Goal: Information Seeking & Learning: Learn about a topic

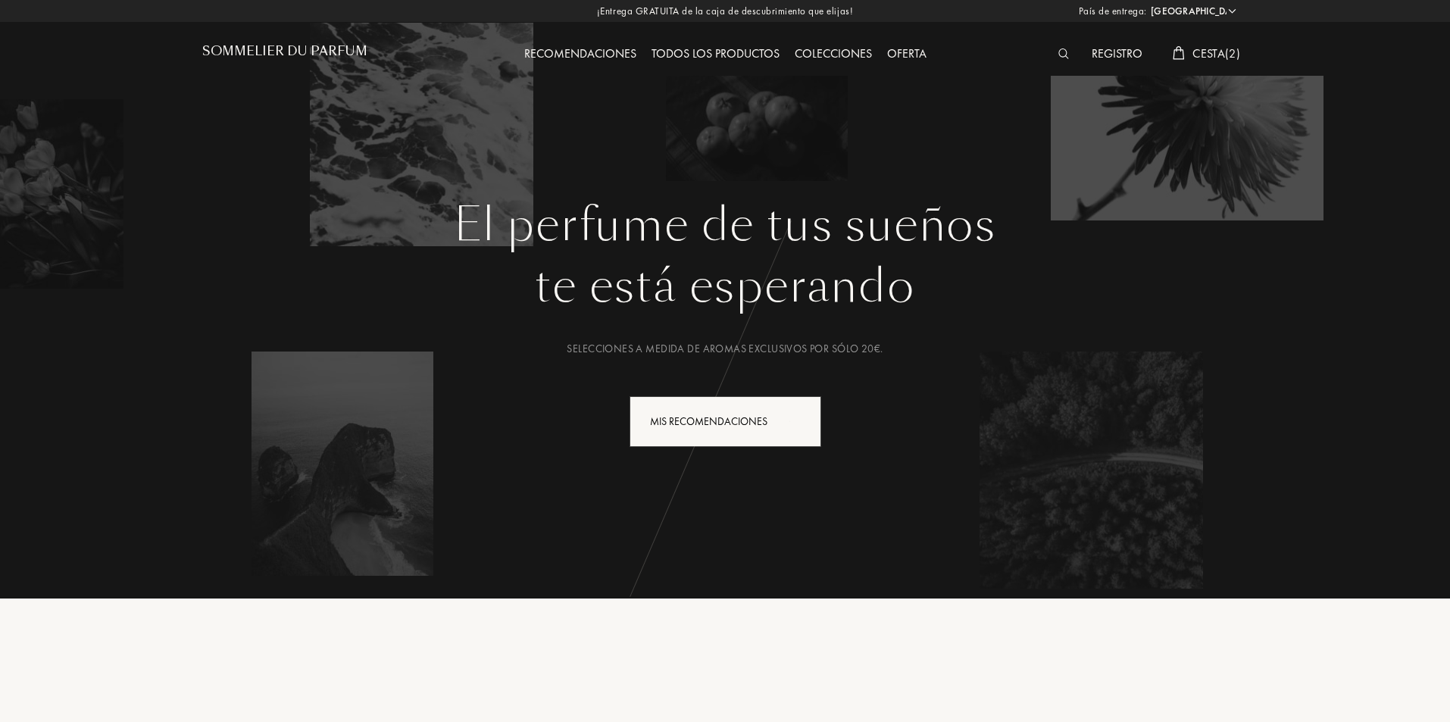
select select "ES"
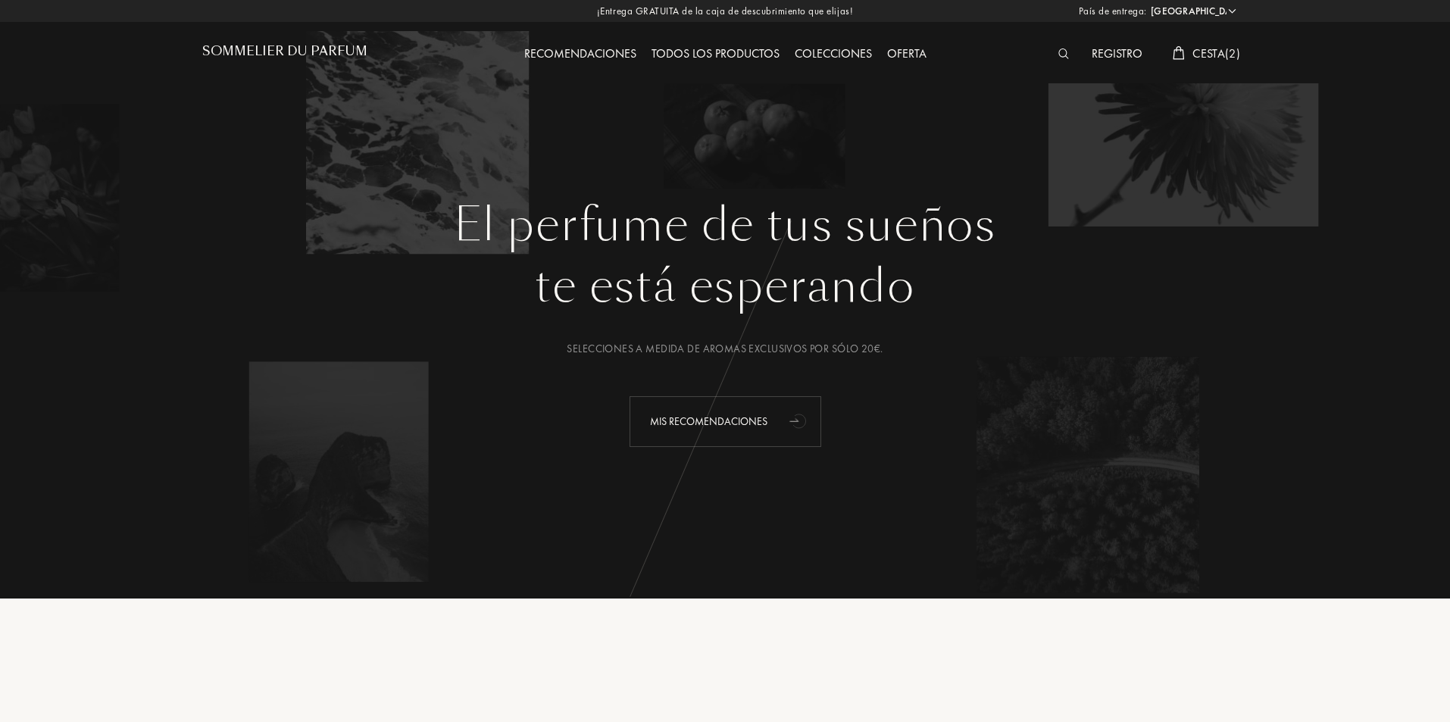
click at [757, 423] on div "Mis recomendaciones" at bounding box center [726, 421] width 192 height 51
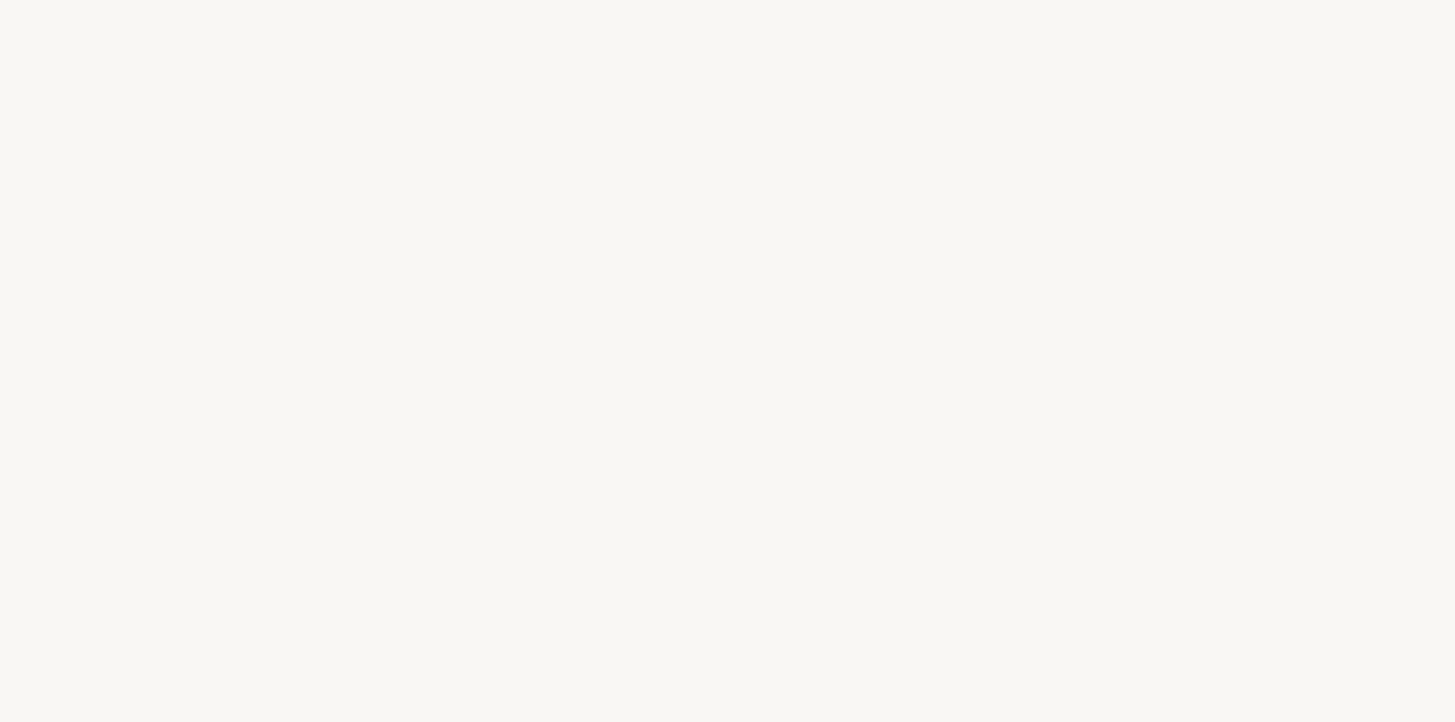
select select "ES"
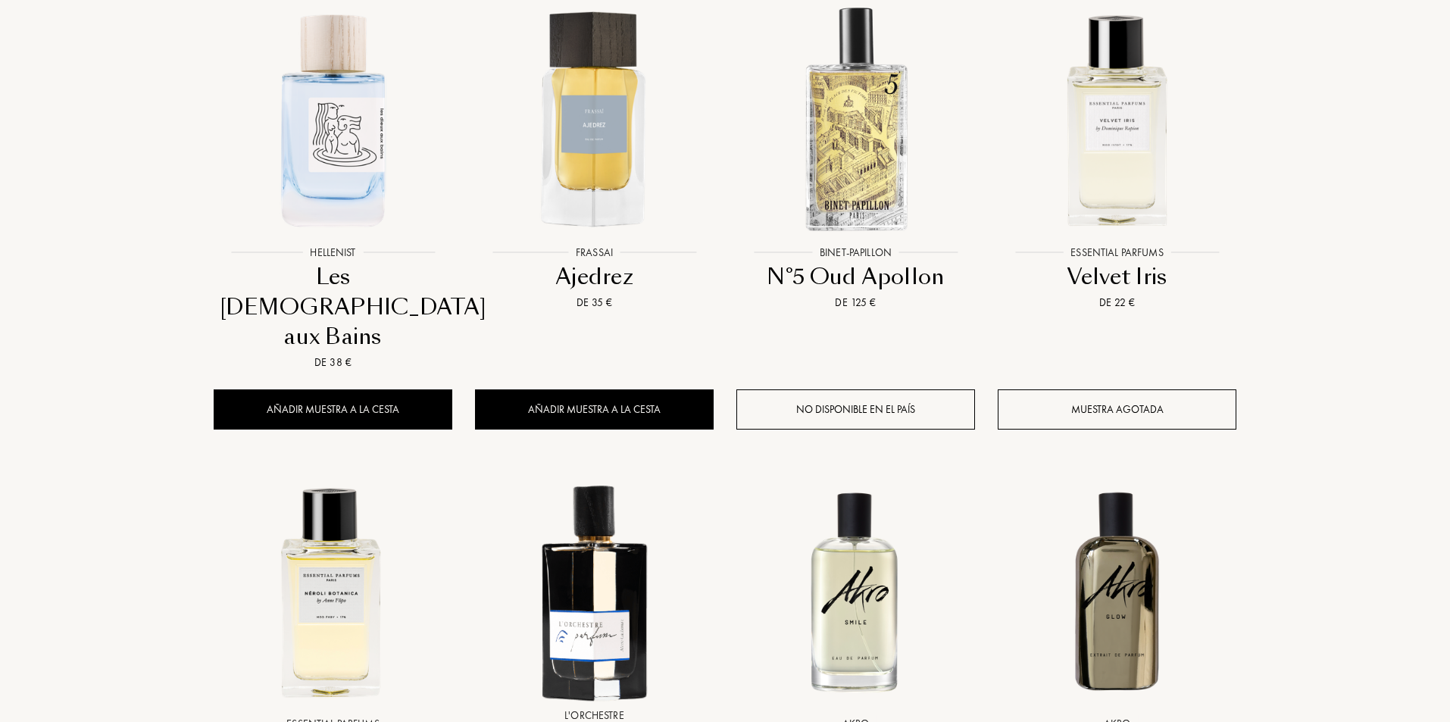
scroll to position [682, 0]
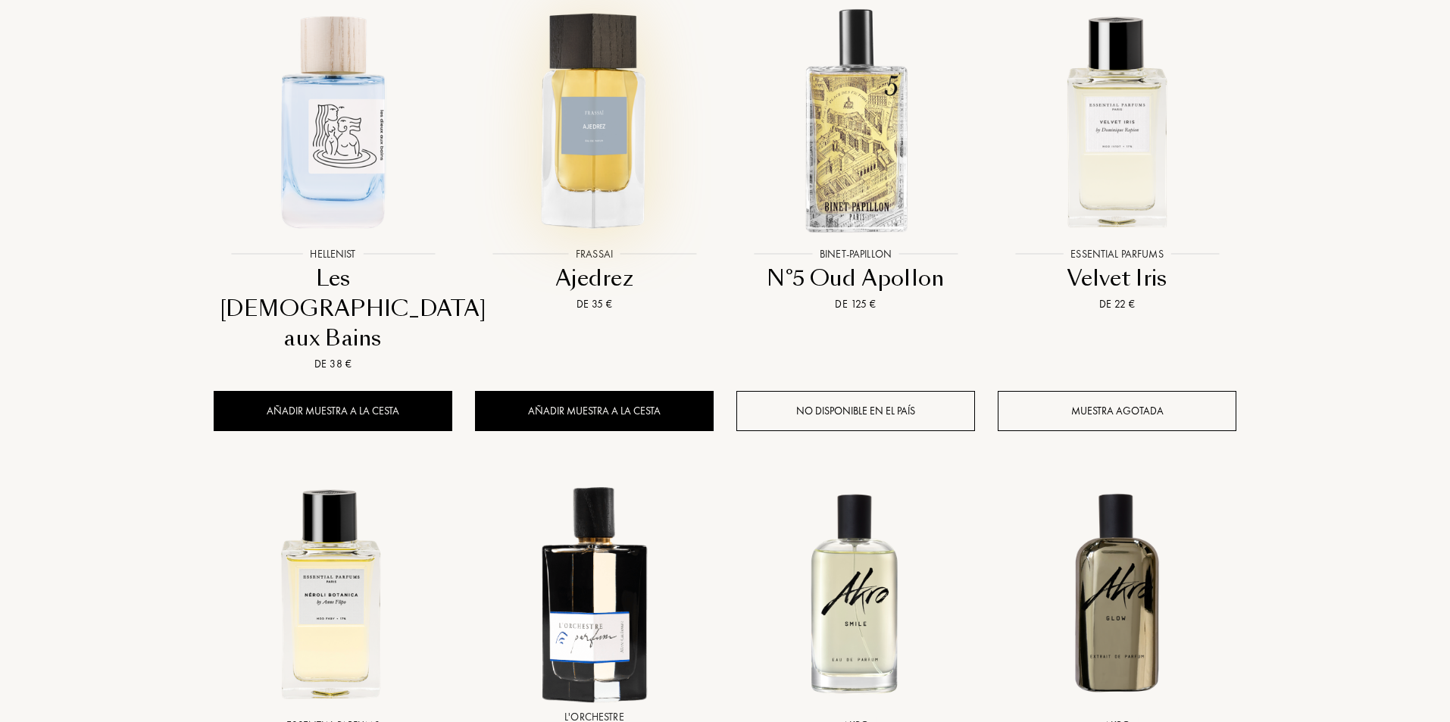
click at [613, 115] on img at bounding box center [595, 120] width 236 height 236
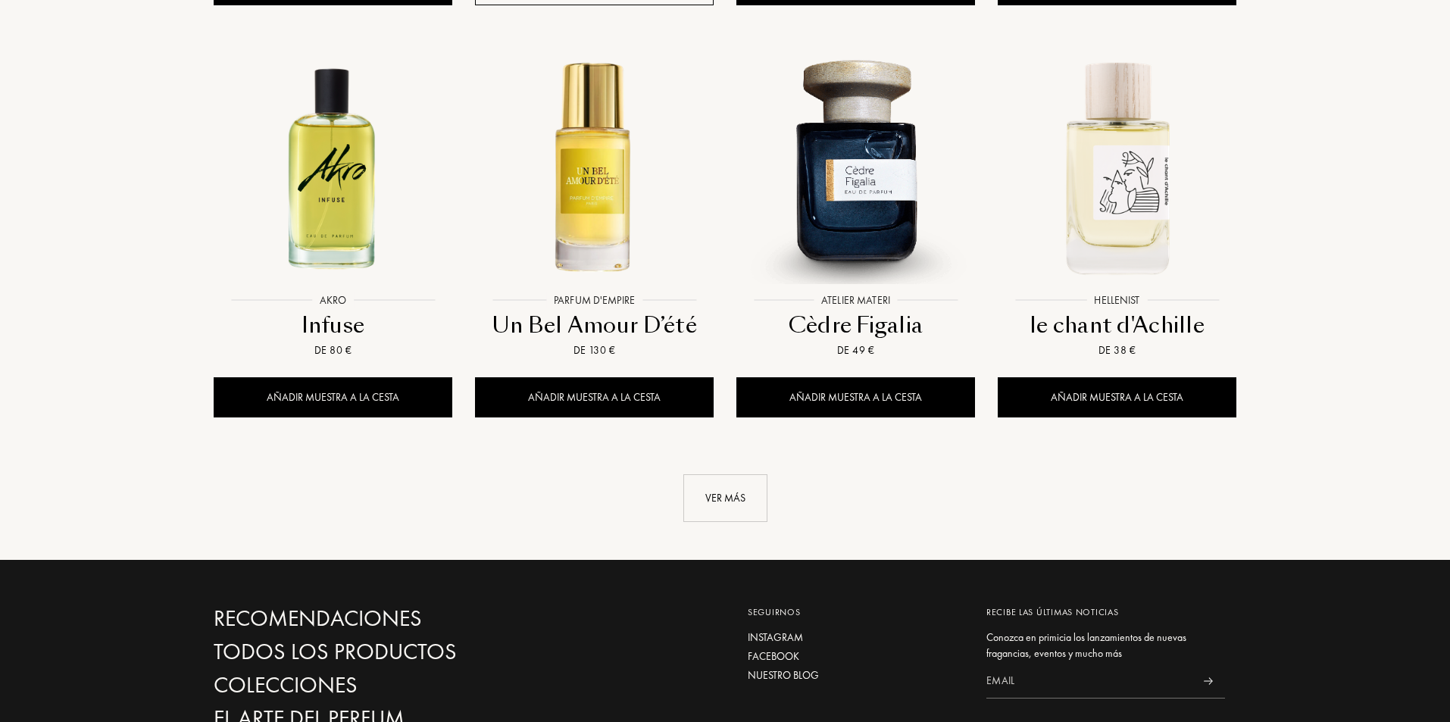
scroll to position [1742, 0]
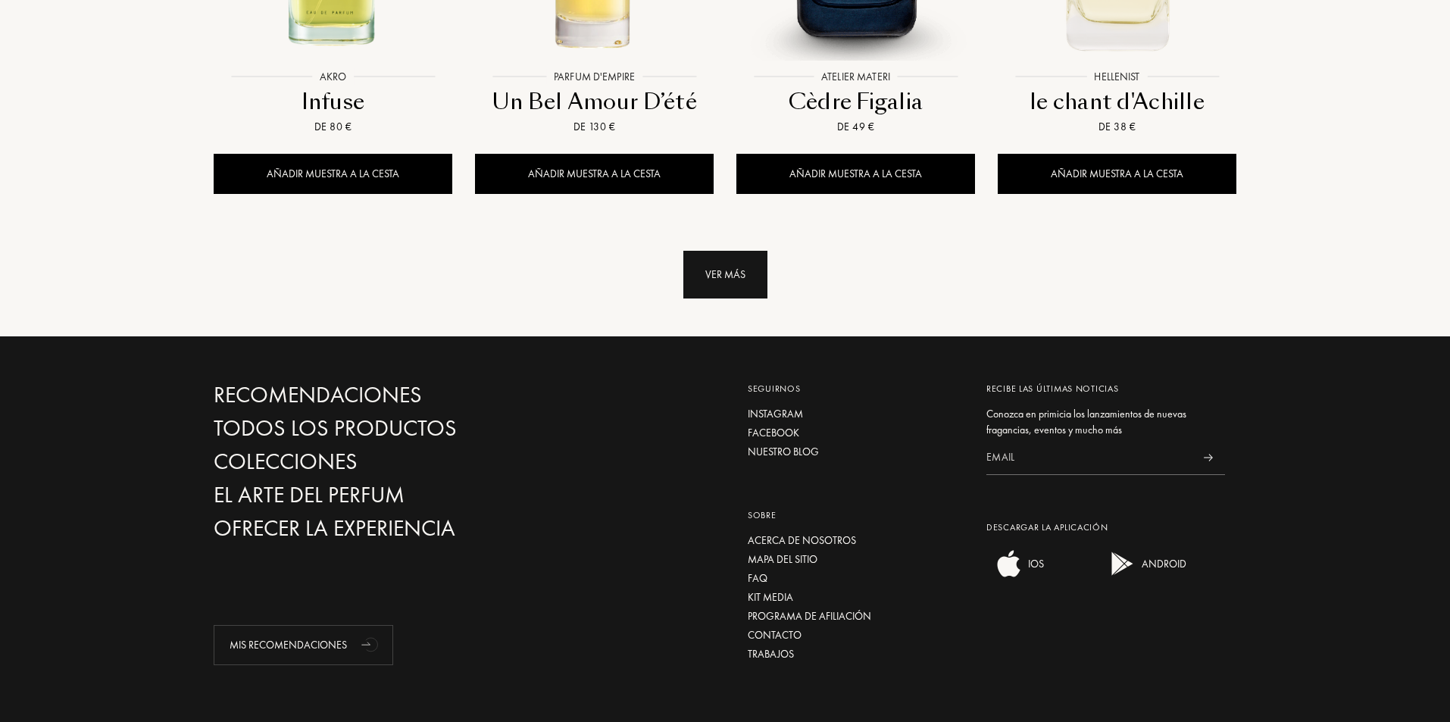
click at [715, 251] on div "Ver más" at bounding box center [725, 275] width 84 height 48
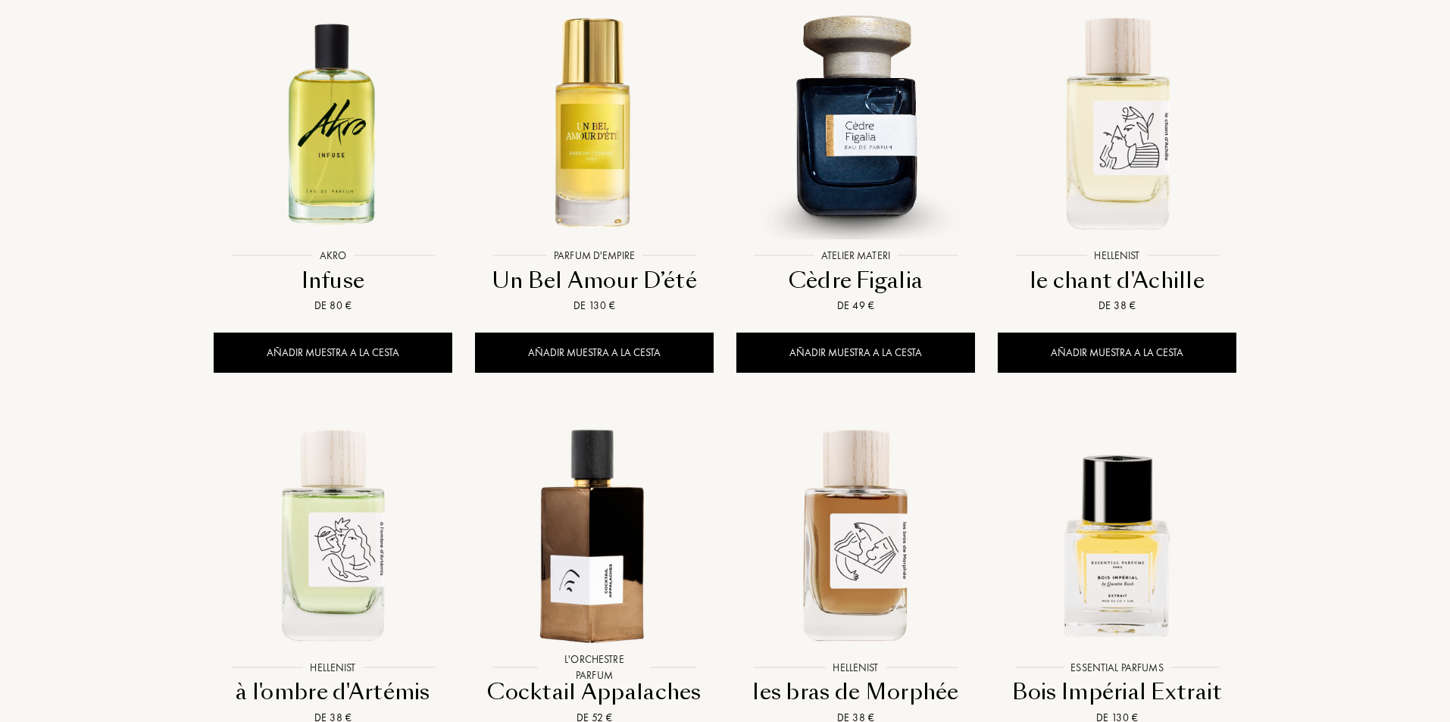
scroll to position [1818, 0]
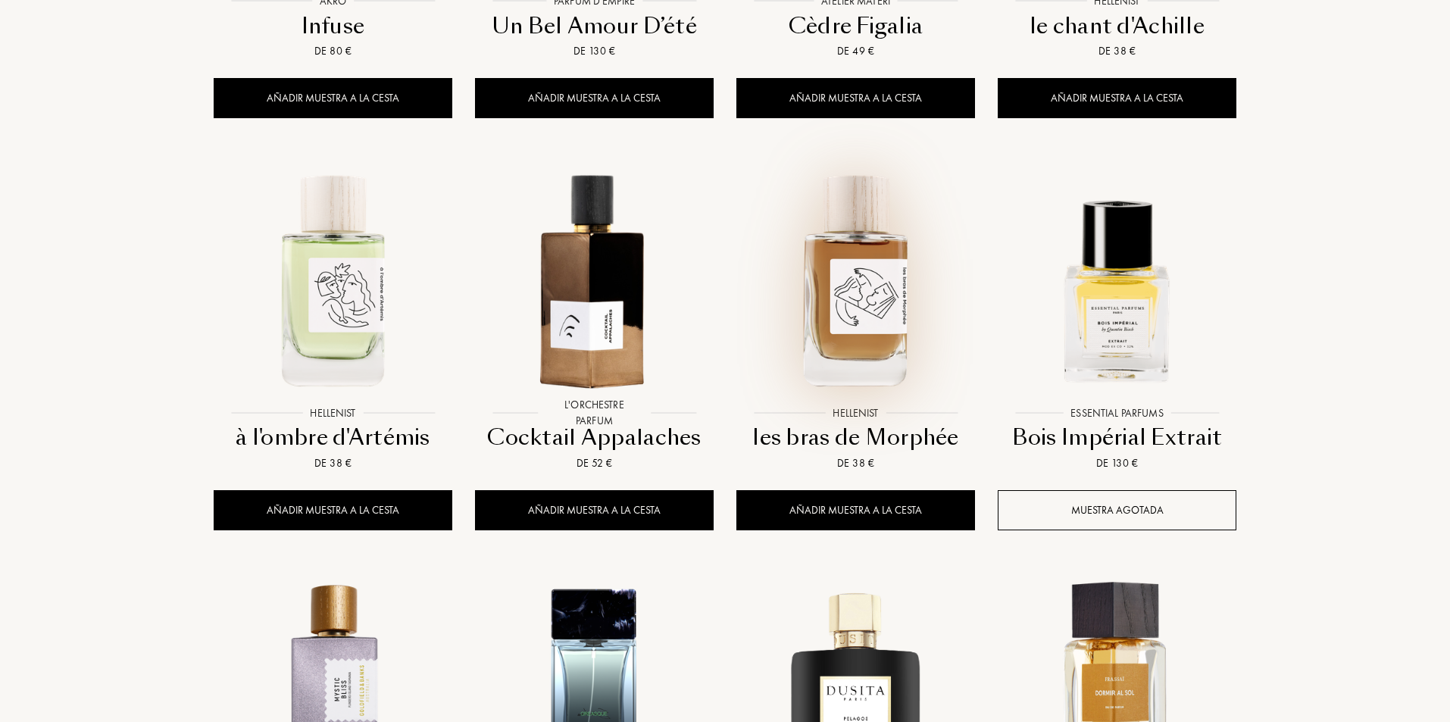
click at [882, 234] on img at bounding box center [856, 279] width 236 height 236
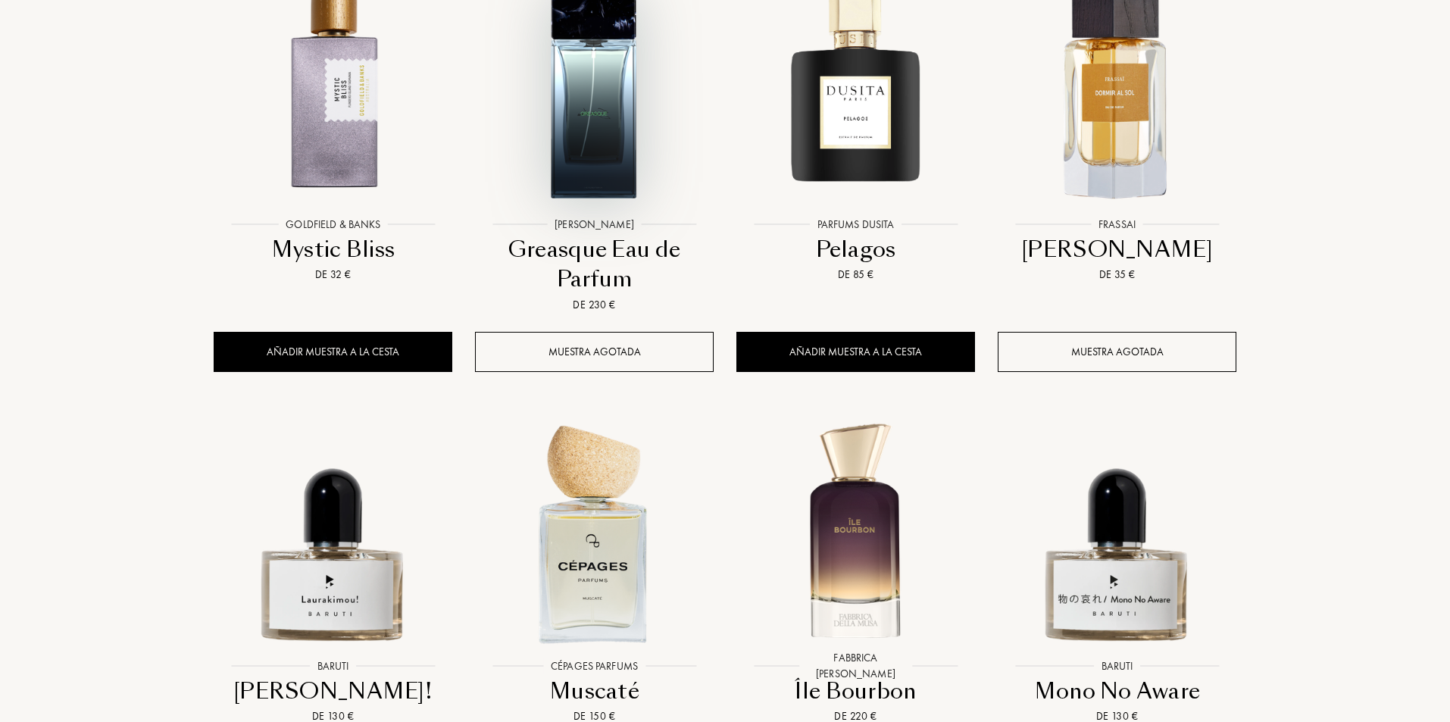
scroll to position [2424, 0]
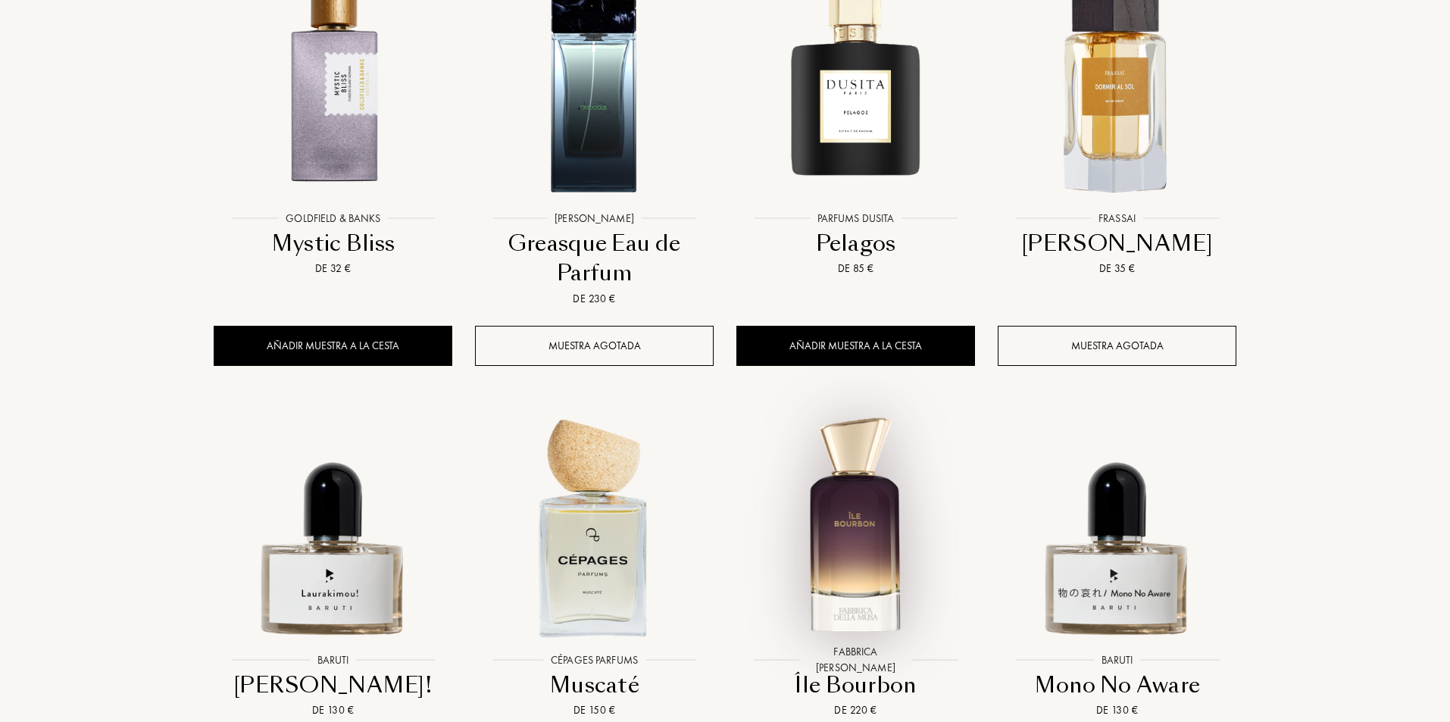
click at [880, 535] on img at bounding box center [856, 527] width 236 height 236
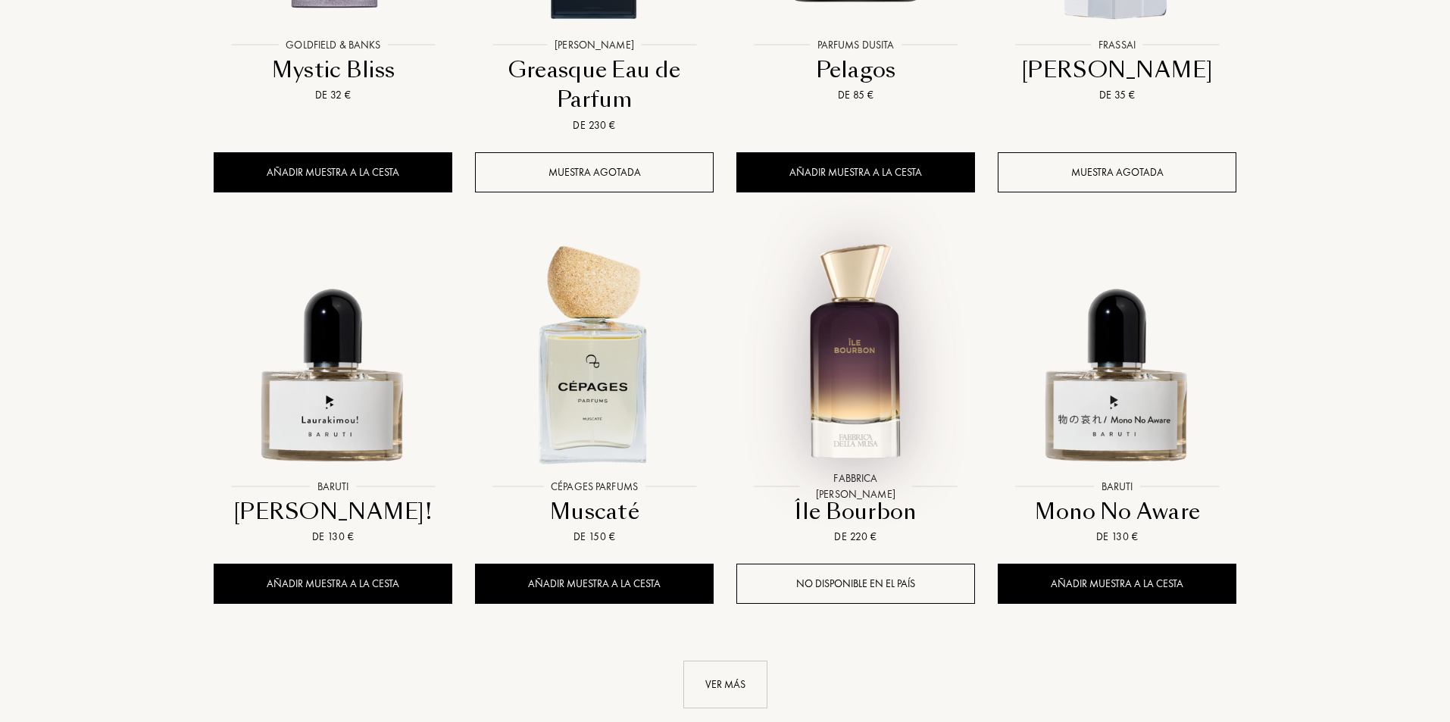
scroll to position [2727, 0]
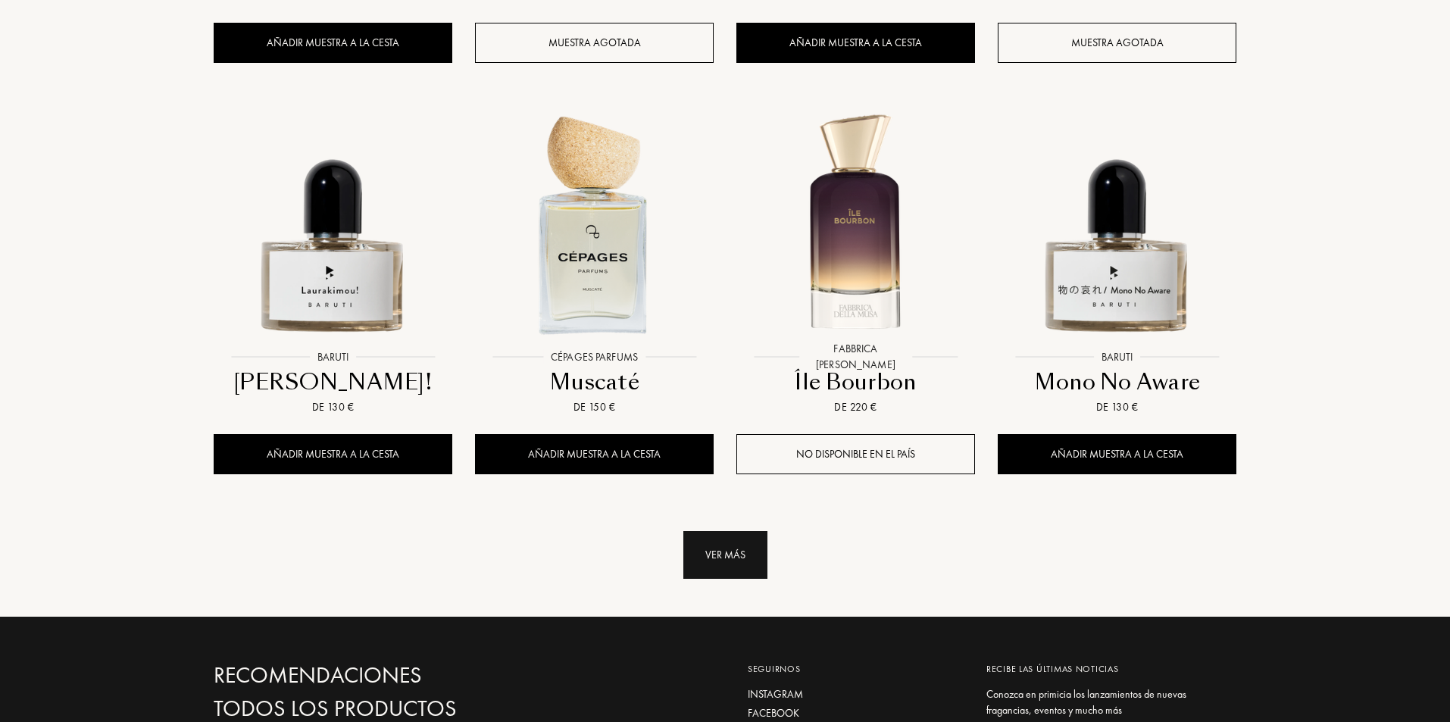
click at [724, 531] on div "Ver más" at bounding box center [725, 555] width 84 height 48
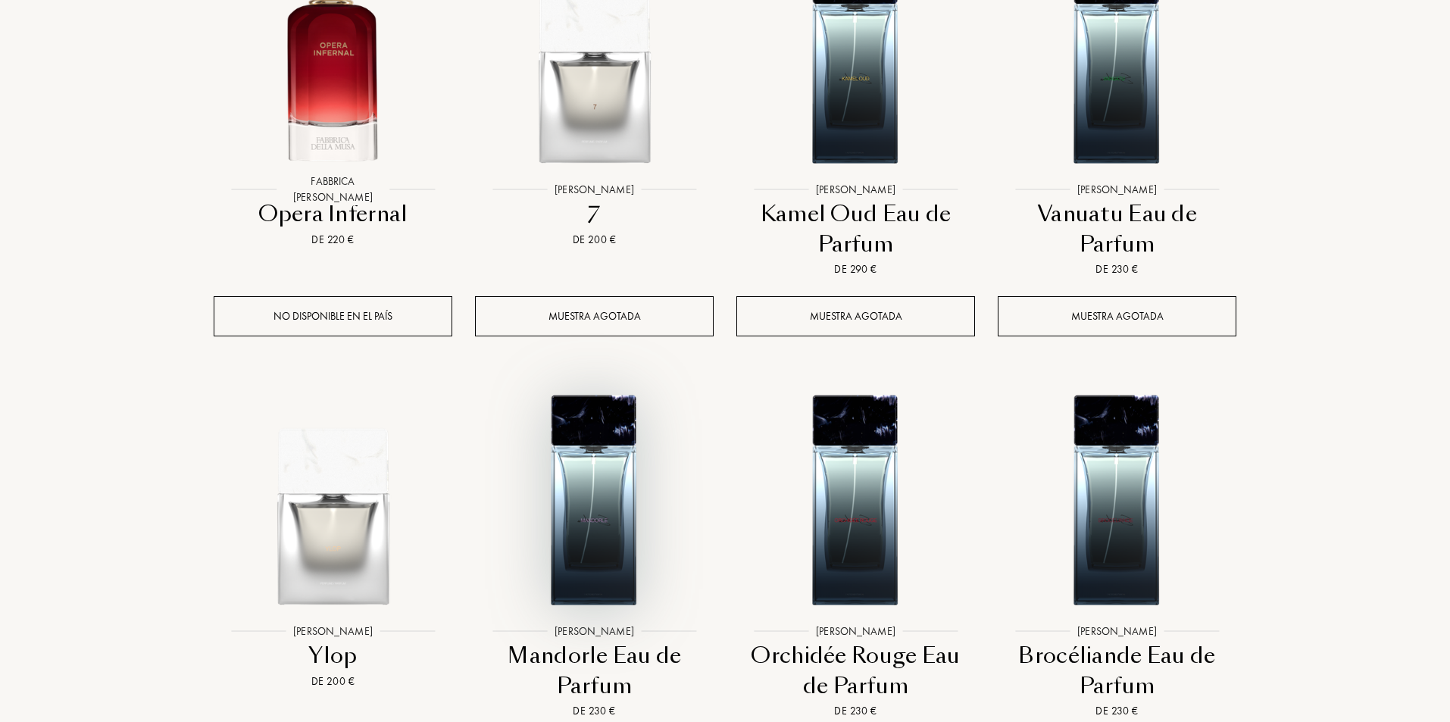
scroll to position [3333, 0]
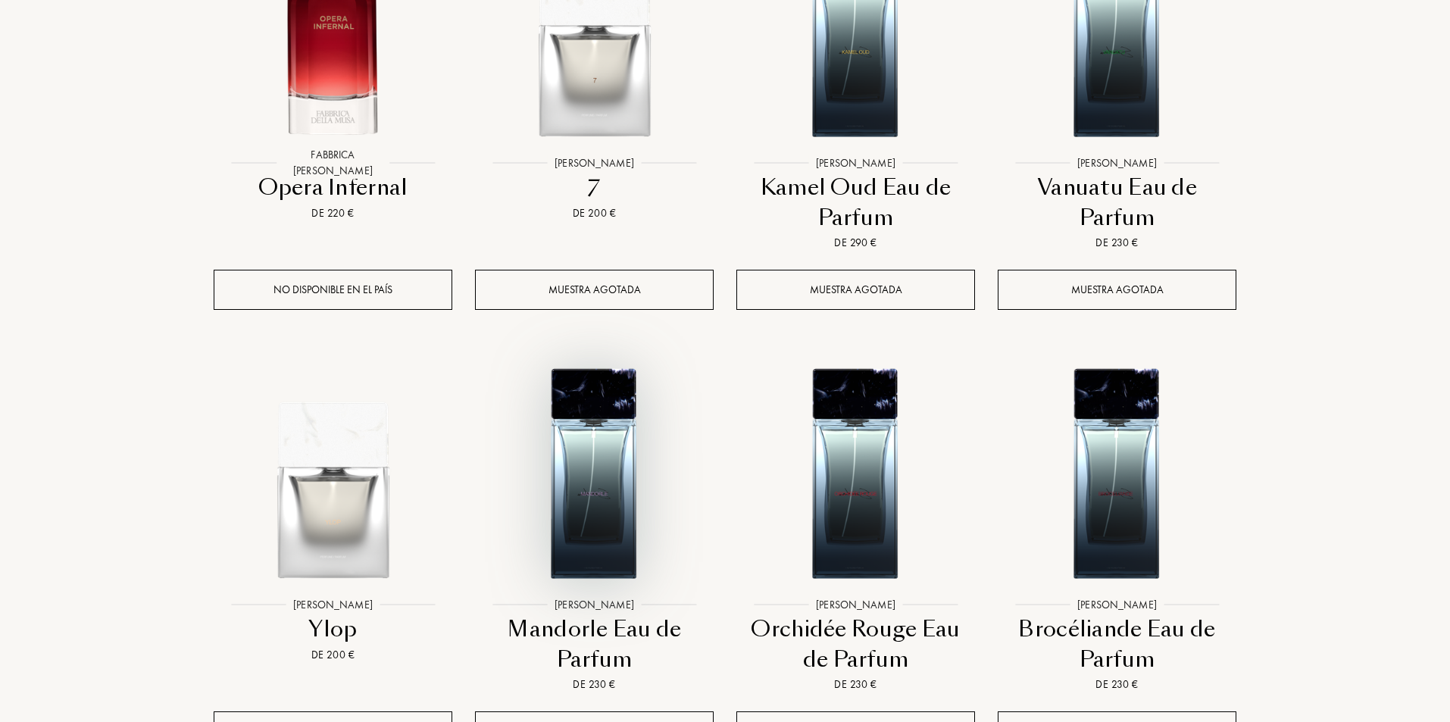
click at [602, 413] on img at bounding box center [595, 471] width 236 height 236
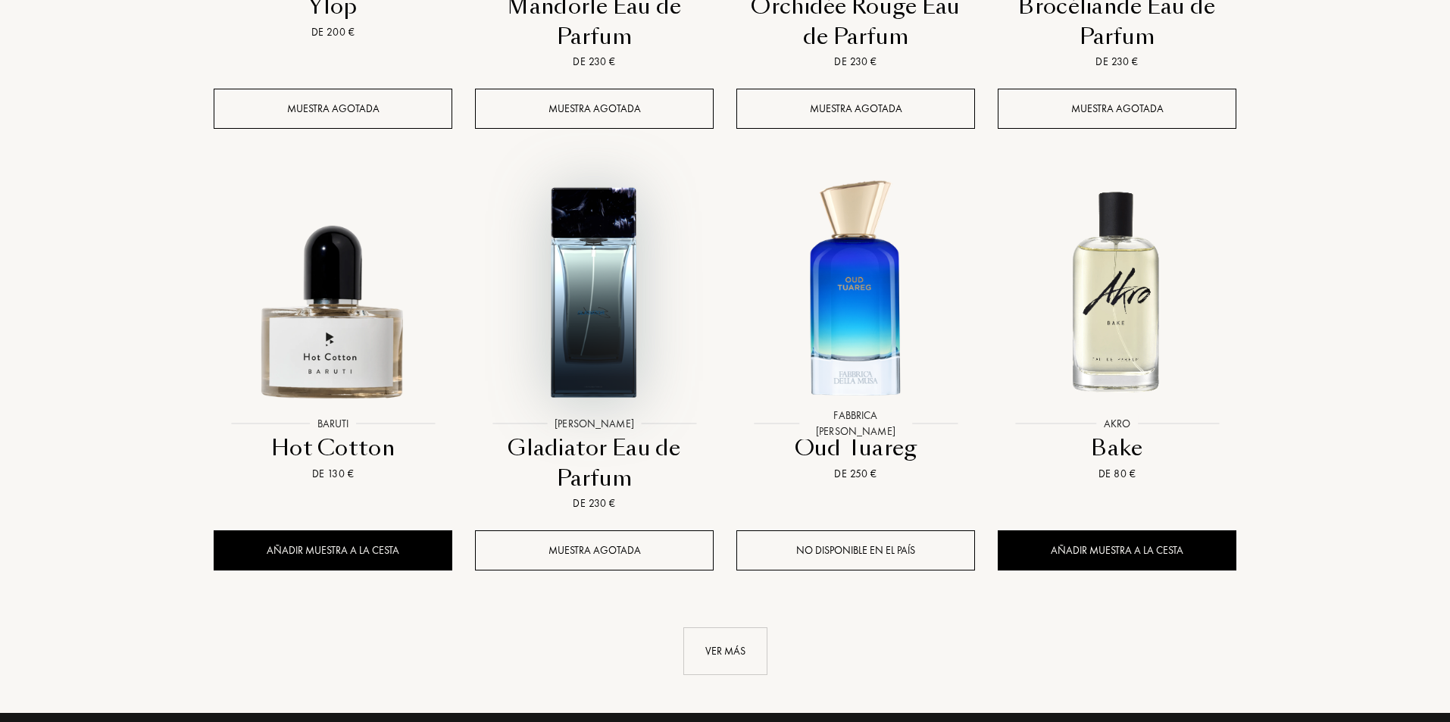
scroll to position [4015, 0]
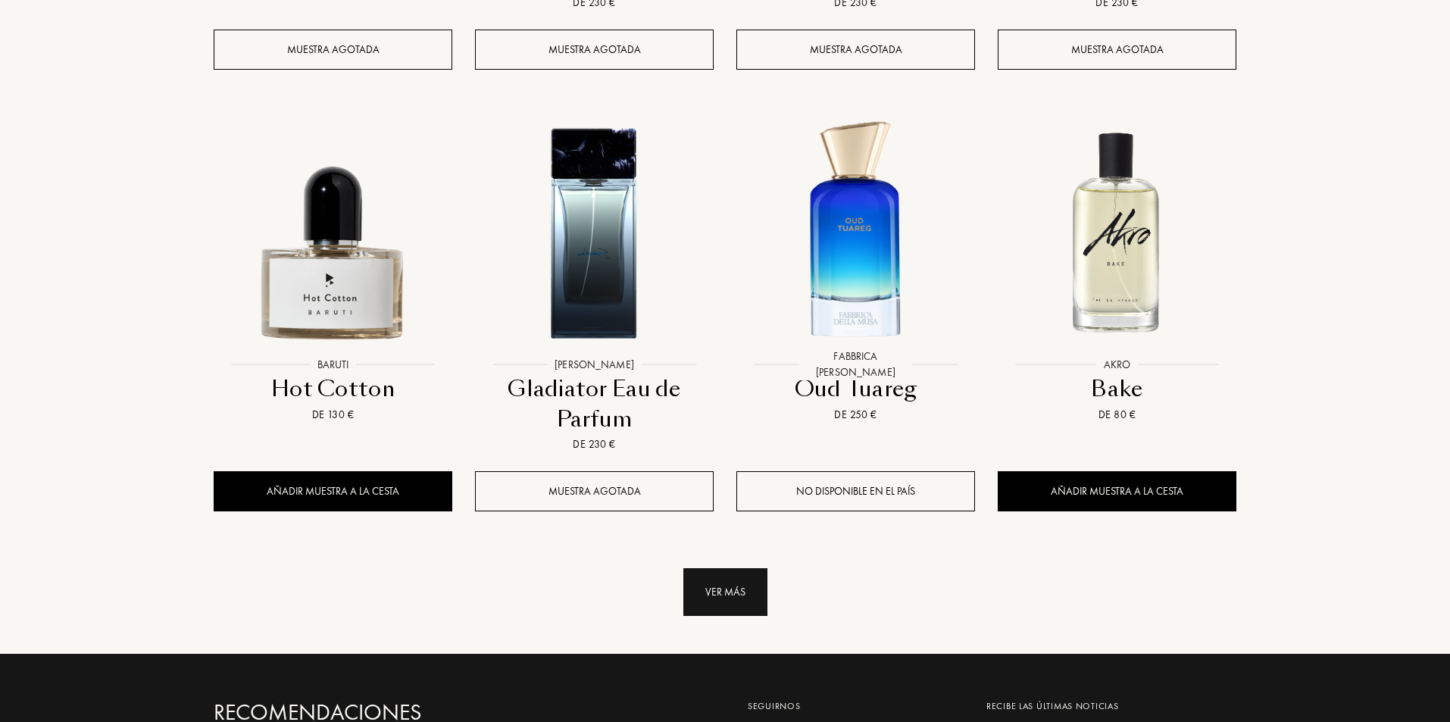
click at [749, 568] on div "Ver más" at bounding box center [725, 592] width 84 height 48
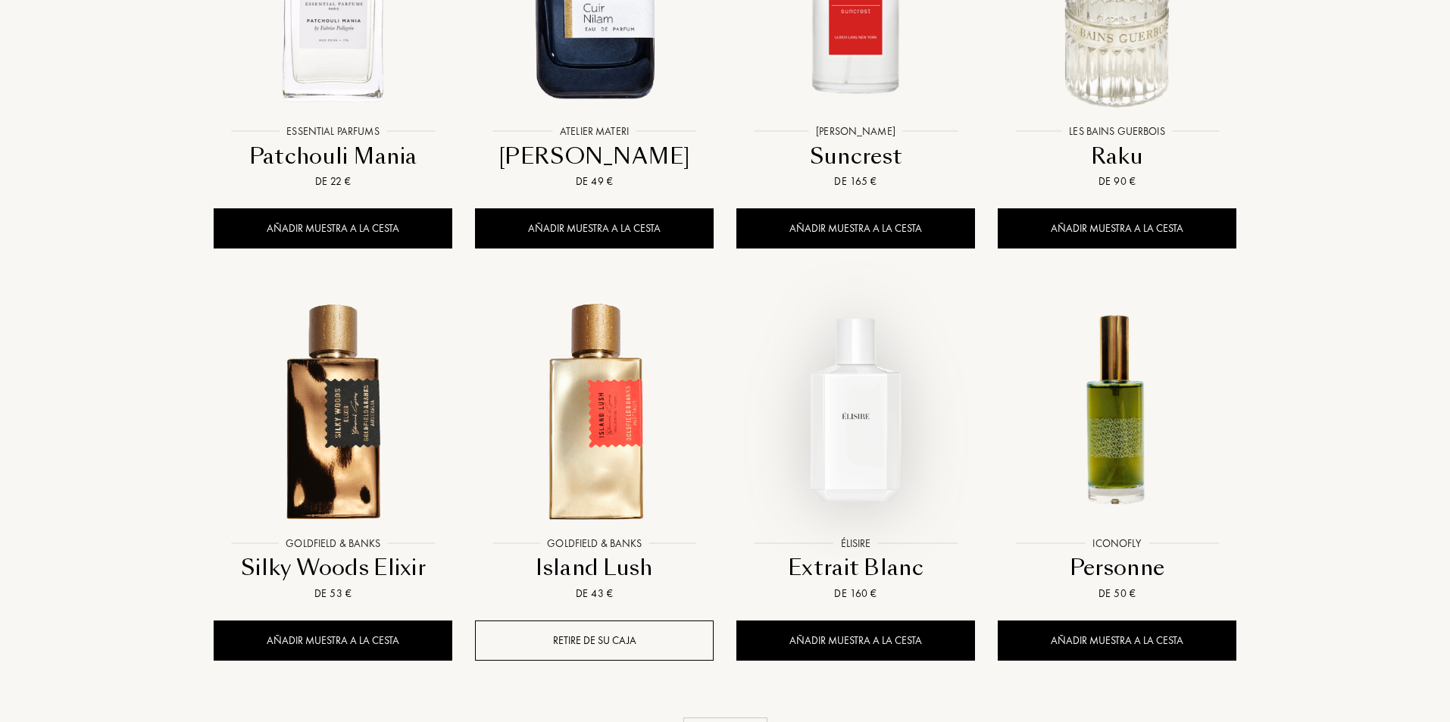
scroll to position [5152, 0]
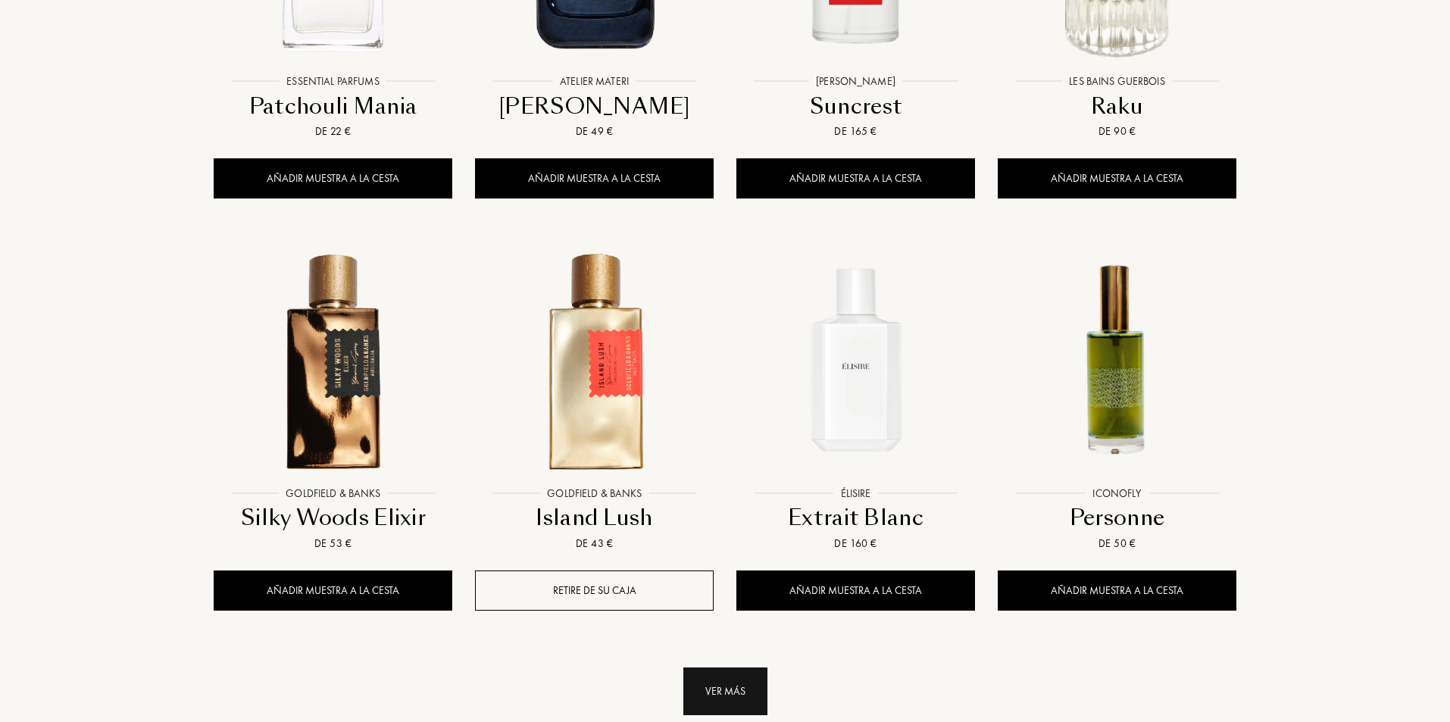
click at [746, 667] on div "Ver más" at bounding box center [725, 691] width 84 height 48
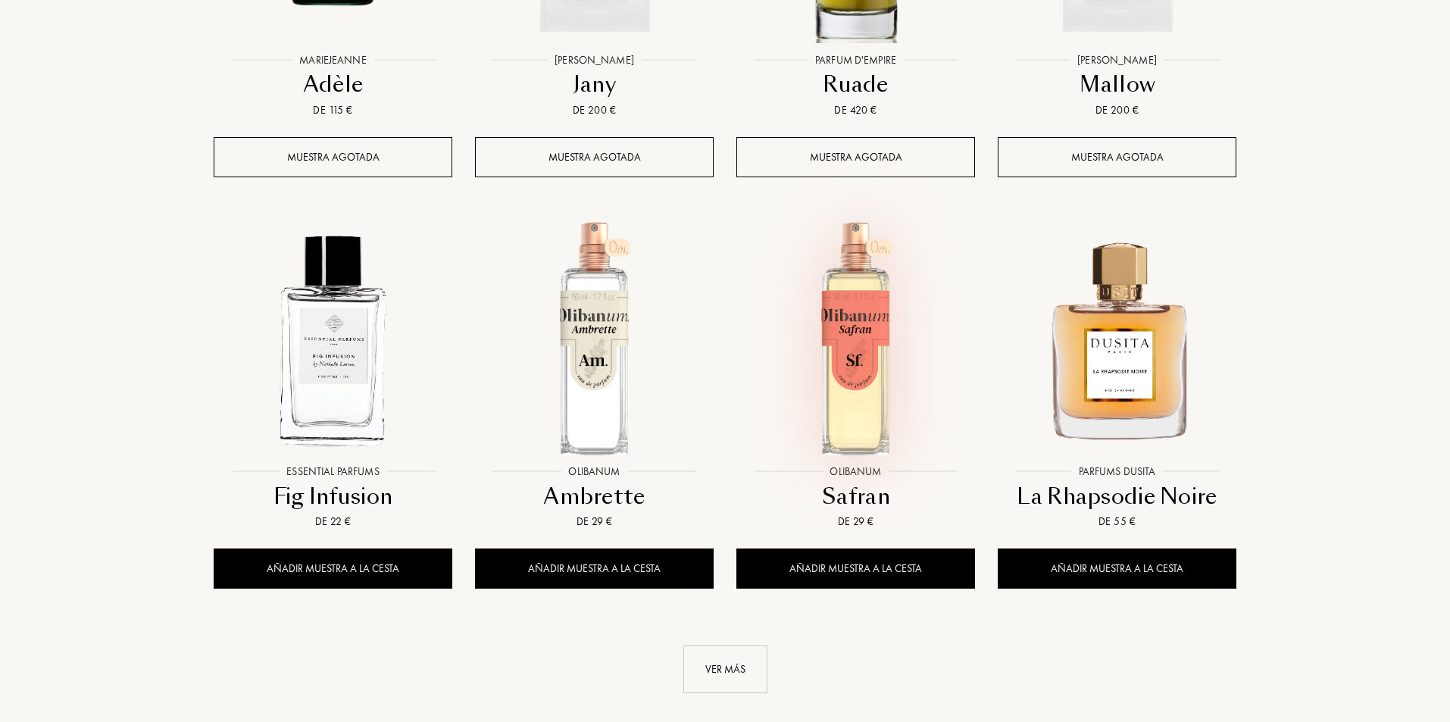
scroll to position [6440, 0]
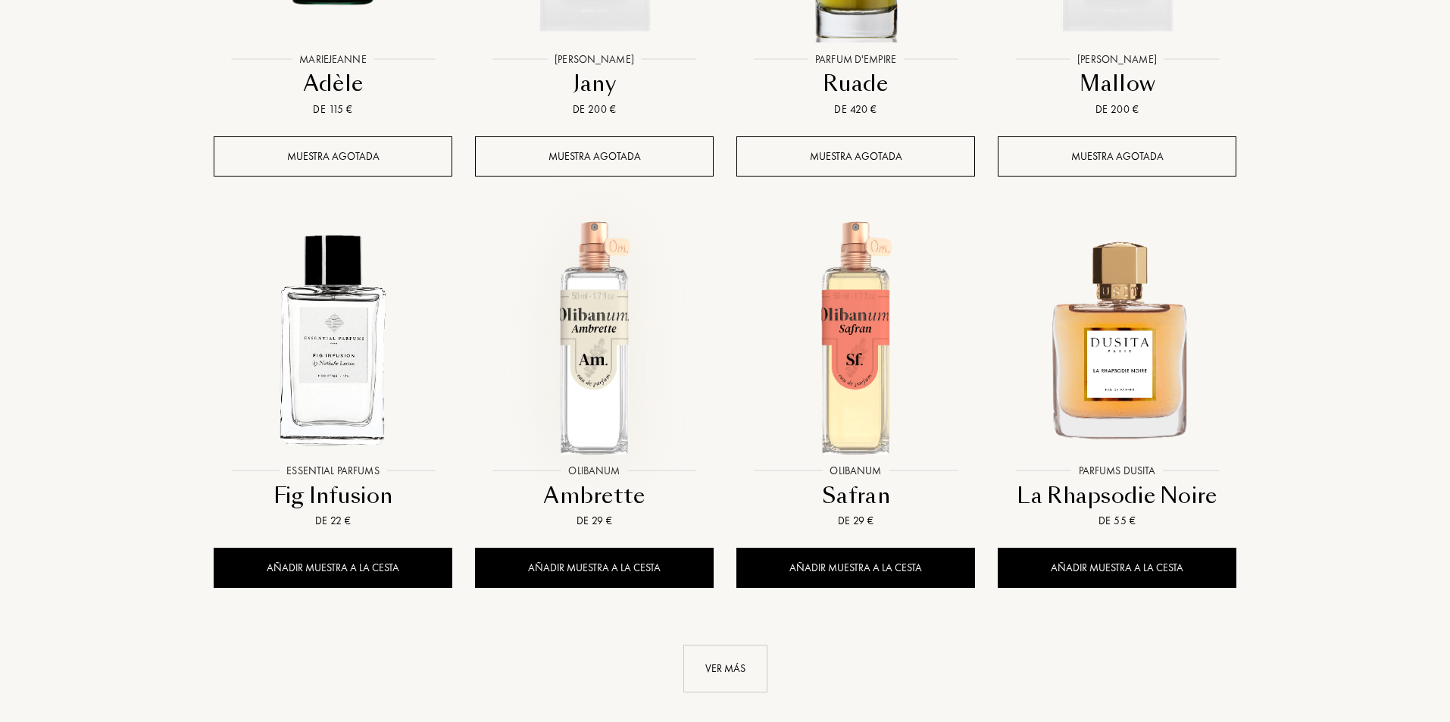
click at [622, 291] on img at bounding box center [595, 338] width 236 height 236
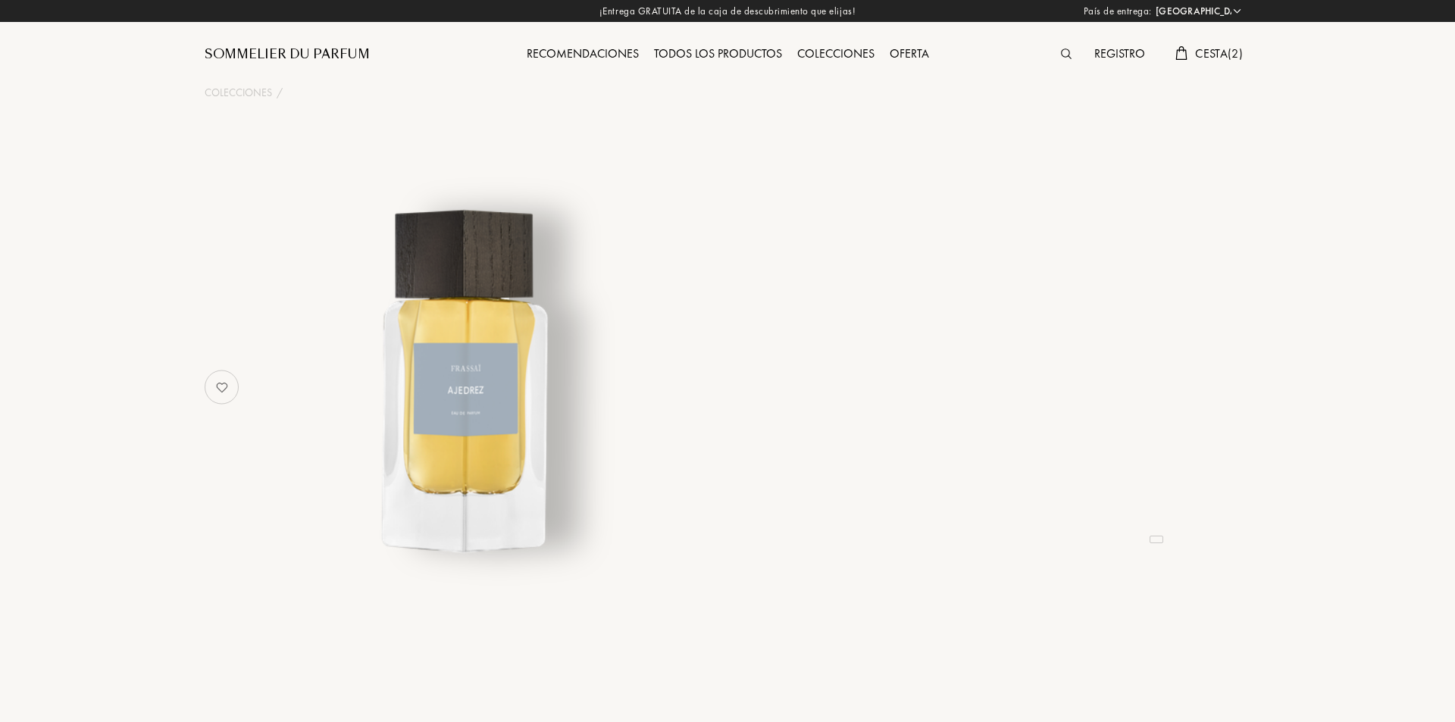
select select "ES"
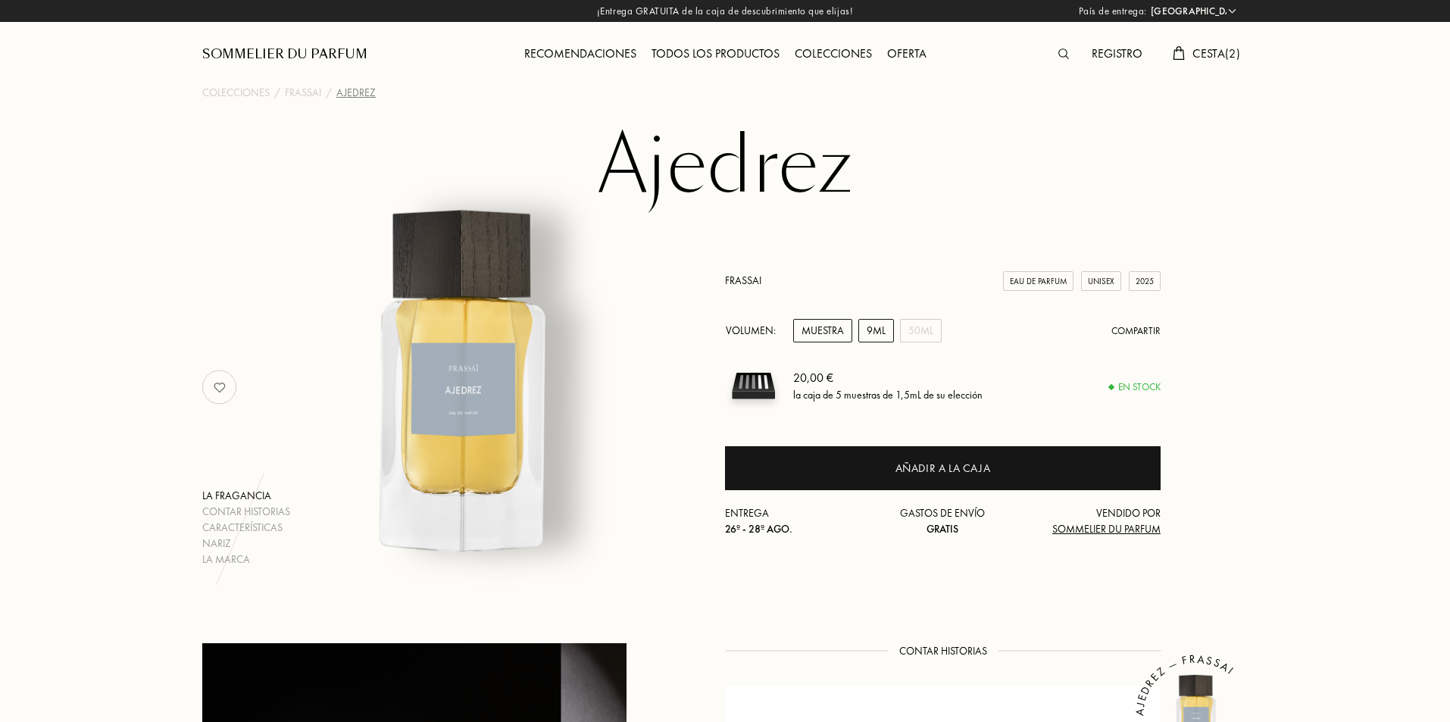
click at [872, 330] on div "9mL" at bounding box center [876, 330] width 36 height 23
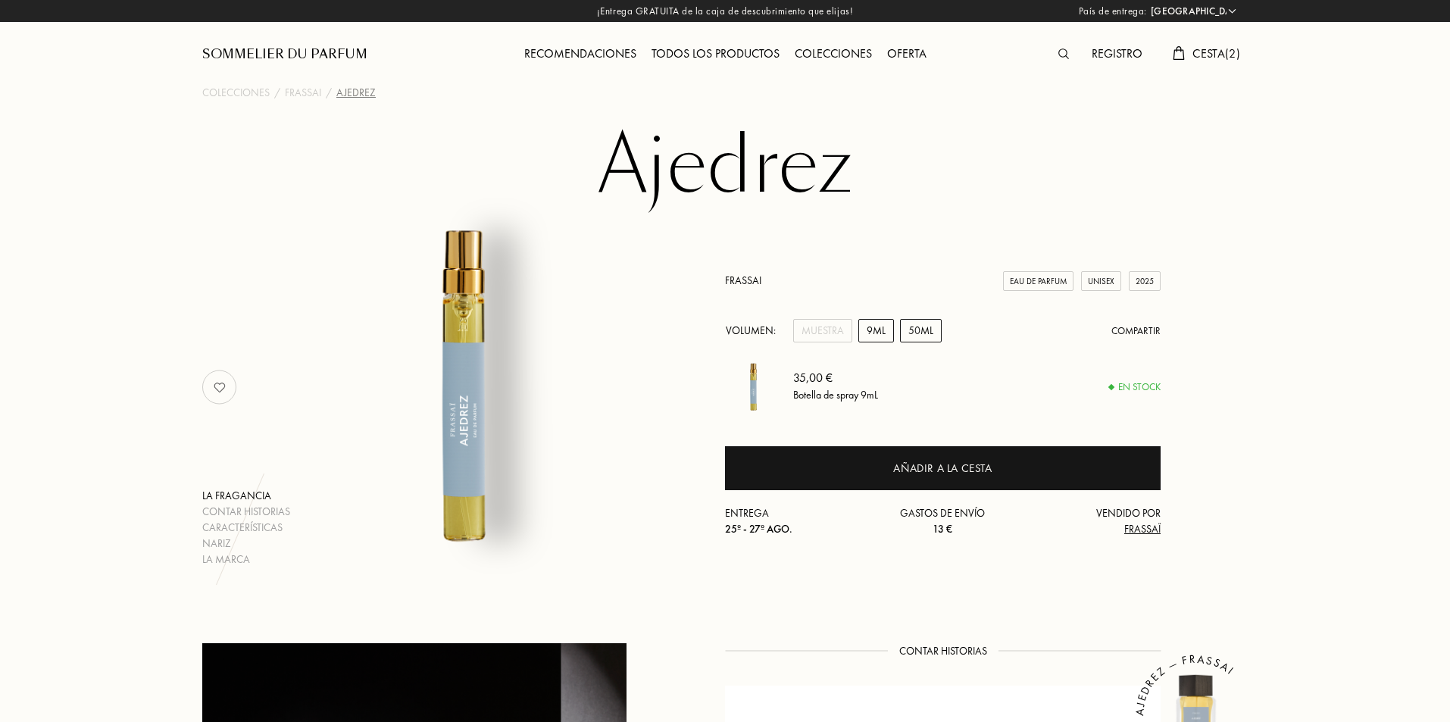
click at [917, 326] on div "50mL" at bounding box center [921, 330] width 42 height 23
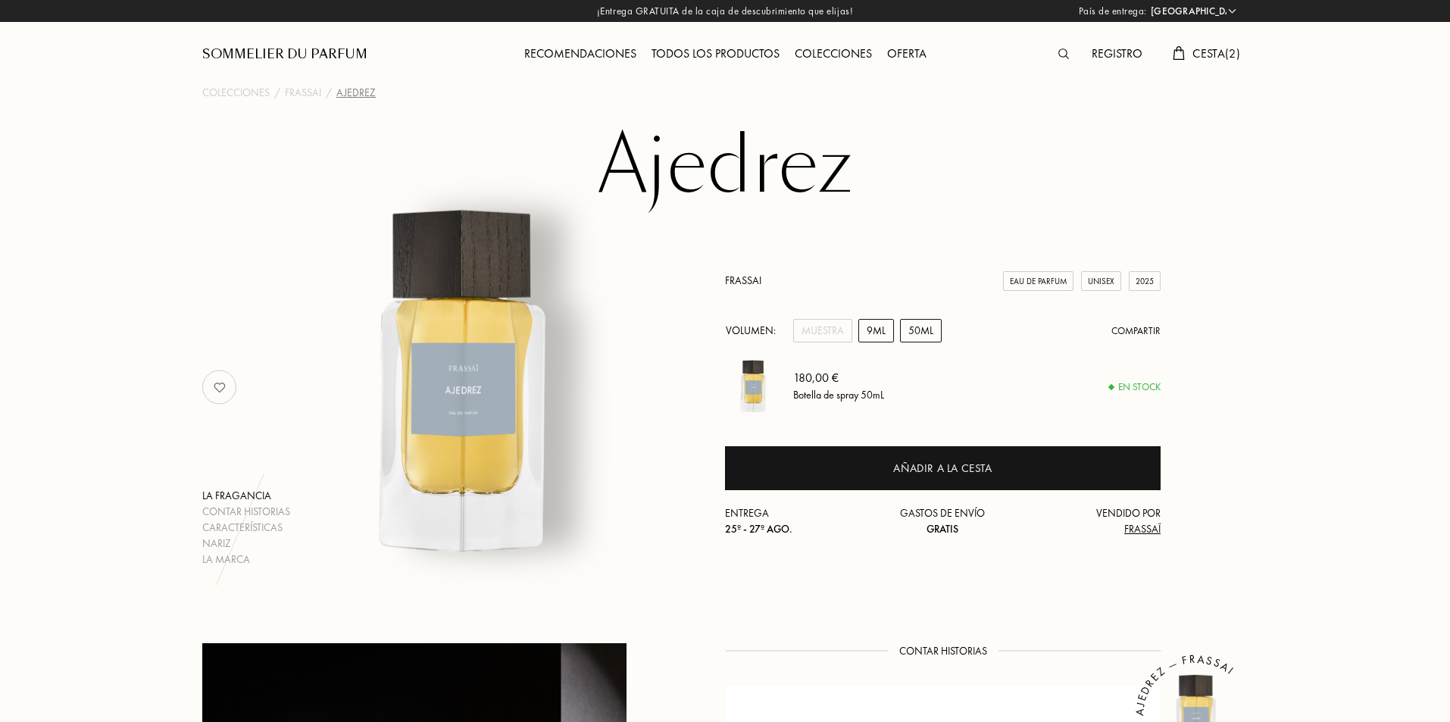
click at [868, 327] on div "9mL" at bounding box center [876, 330] width 36 height 23
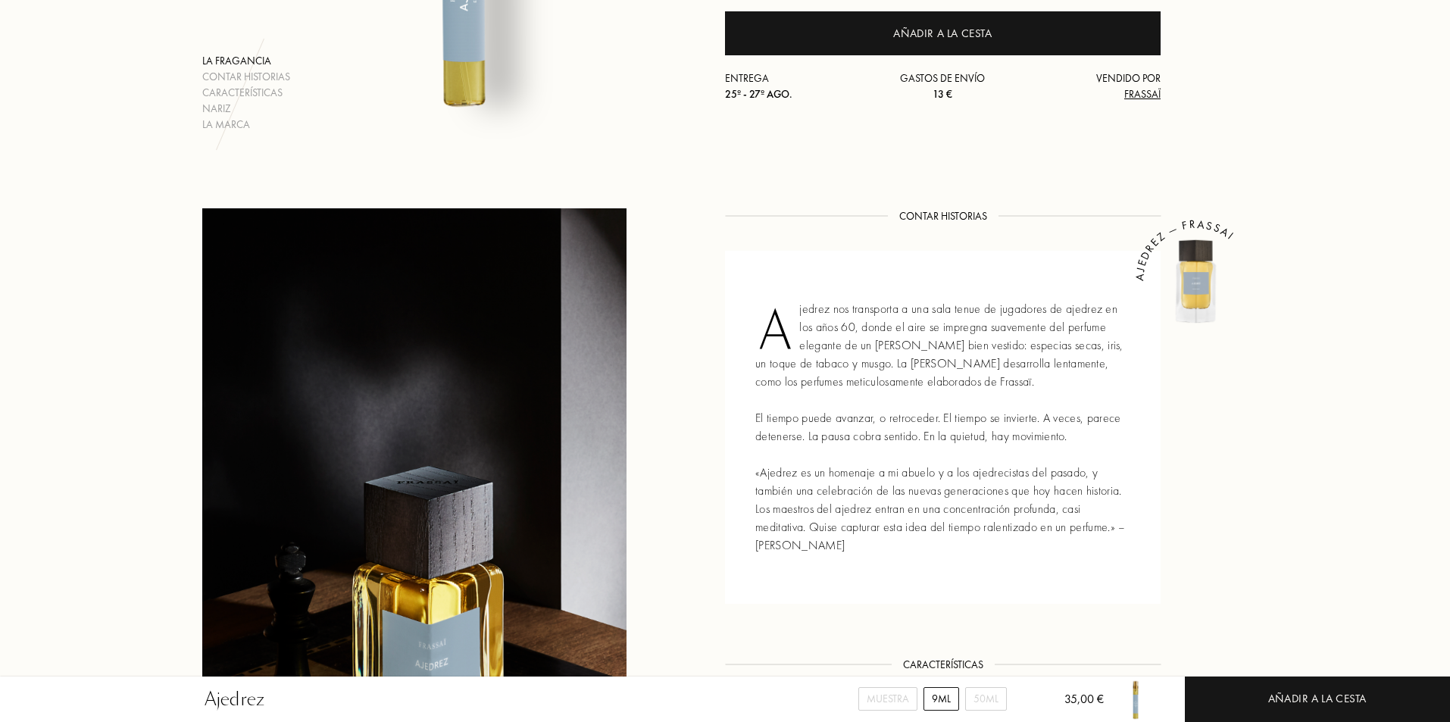
scroll to position [455, 0]
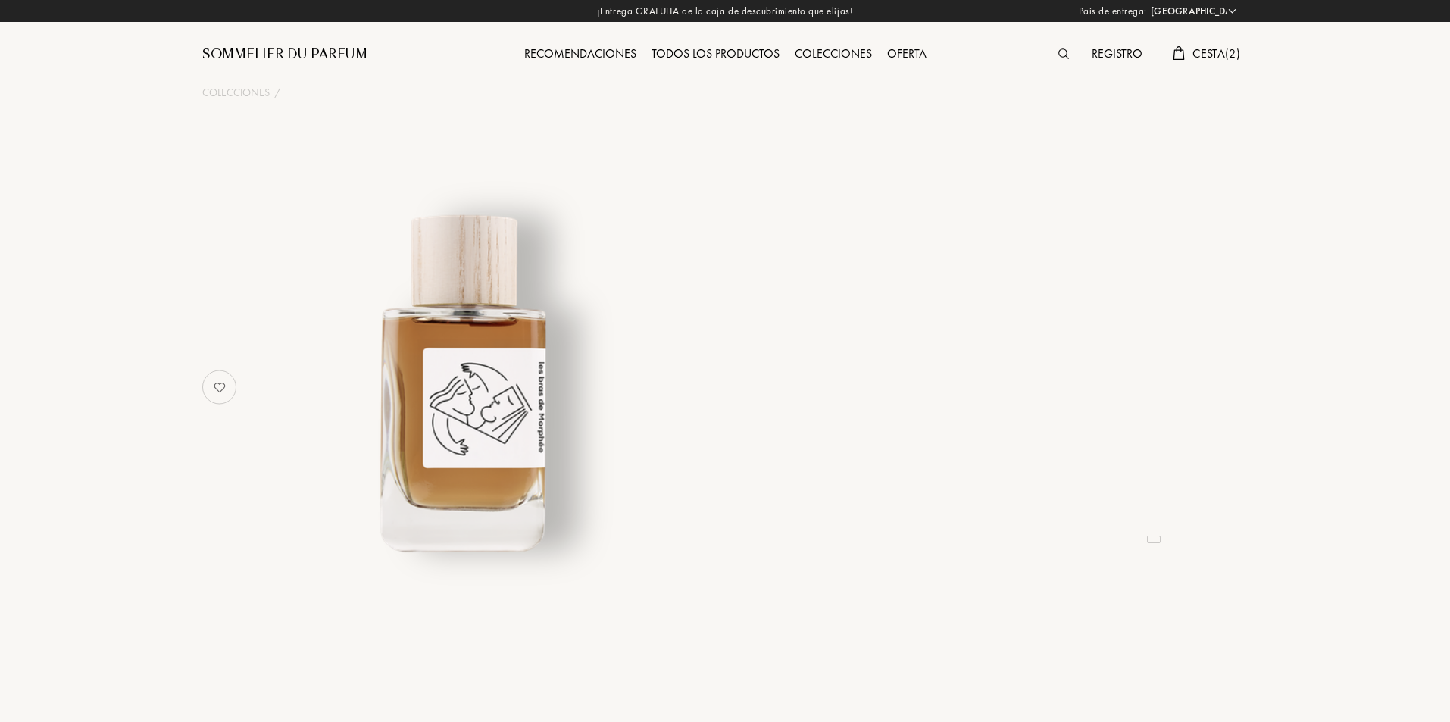
select select "ES"
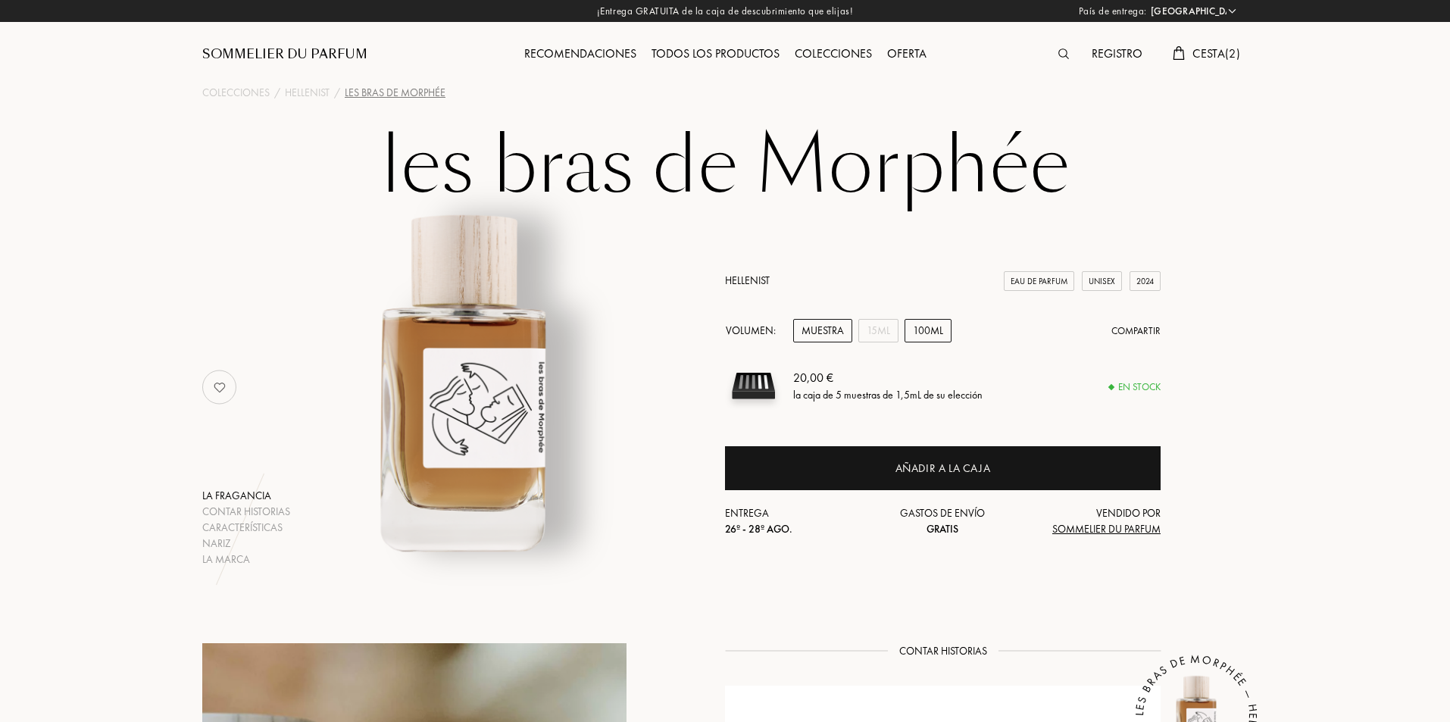
click at [925, 330] on div "100mL" at bounding box center [928, 330] width 47 height 23
click at [884, 330] on div "15mL" at bounding box center [878, 330] width 40 height 23
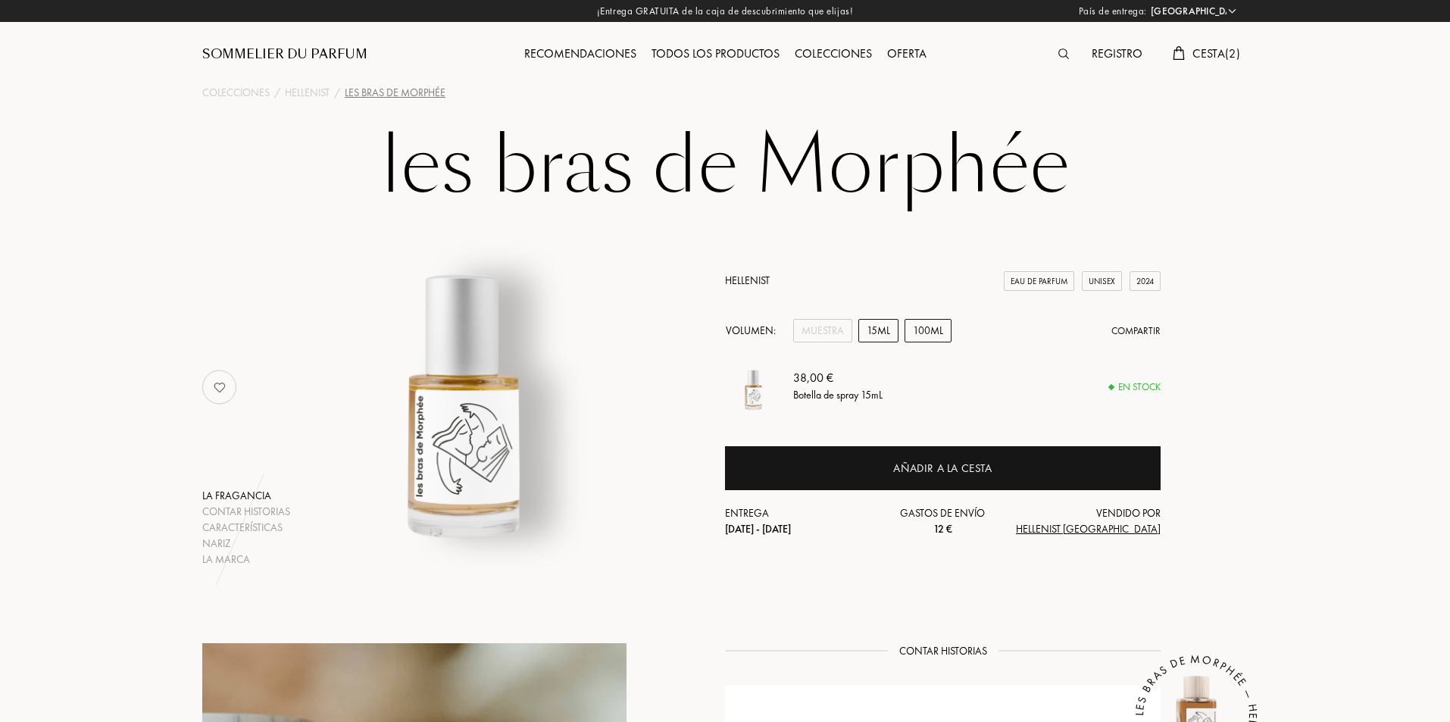
click at [928, 328] on div "100mL" at bounding box center [928, 330] width 47 height 23
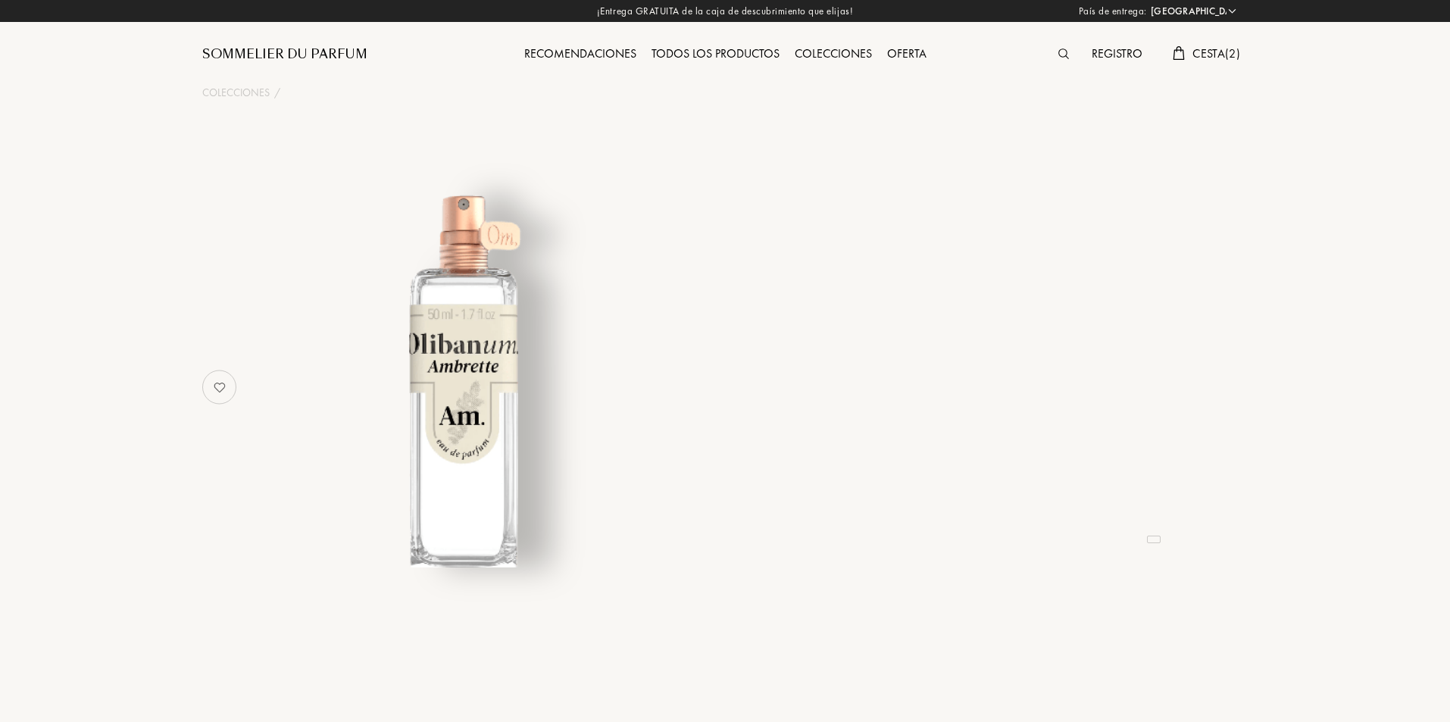
select select "ES"
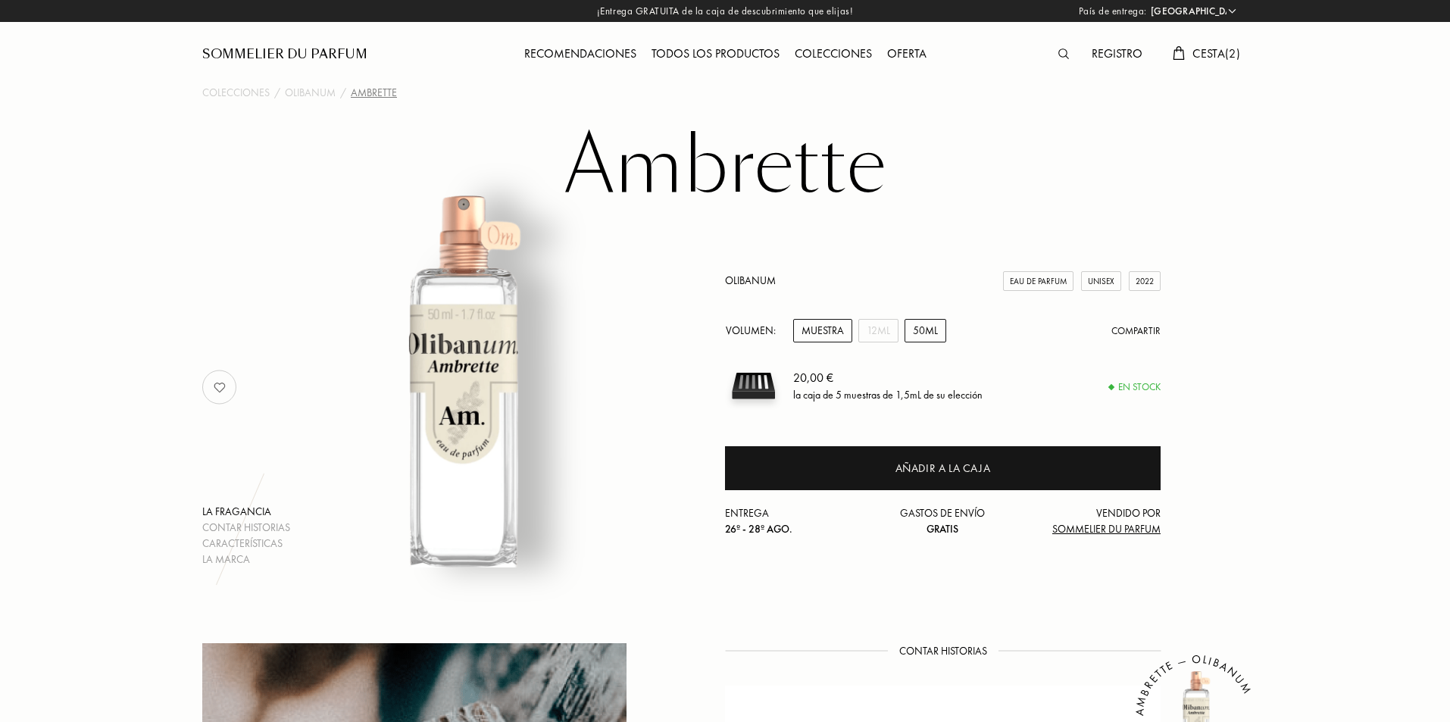
drag, startPoint x: 942, startPoint y: 336, endPoint x: 924, endPoint y: 333, distance: 17.7
click at [942, 336] on div "50mL" at bounding box center [926, 330] width 42 height 23
